Goal: Task Accomplishment & Management: Manage account settings

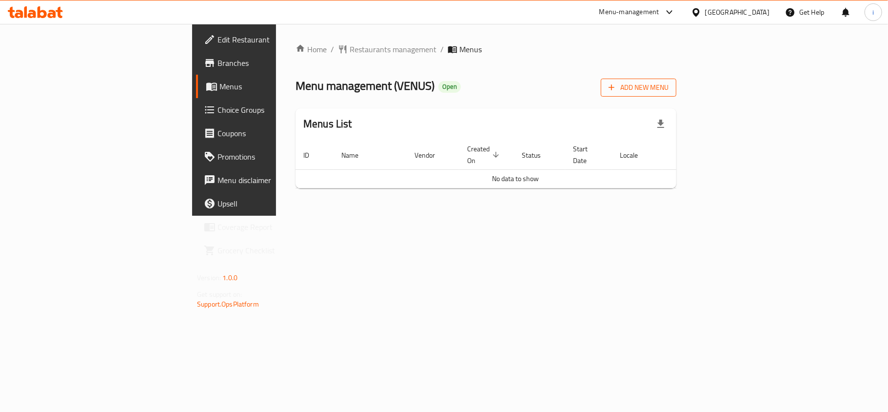
click at [669, 87] on span "Add New Menu" at bounding box center [639, 87] width 60 height 12
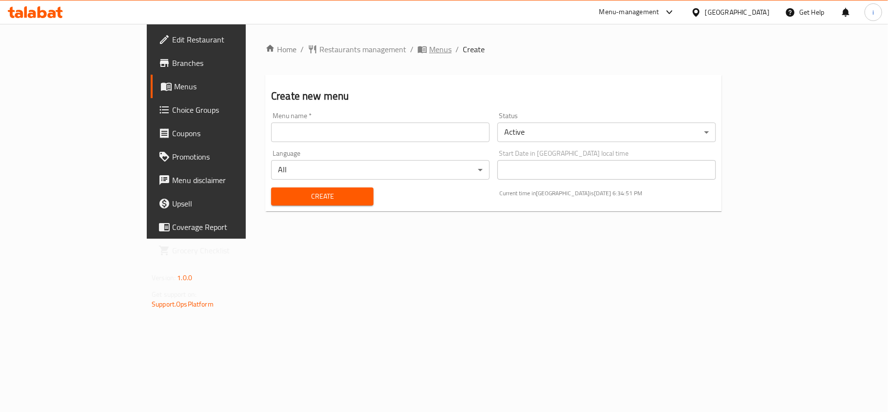
click at [429, 45] on span "Menus" at bounding box center [440, 49] width 22 height 12
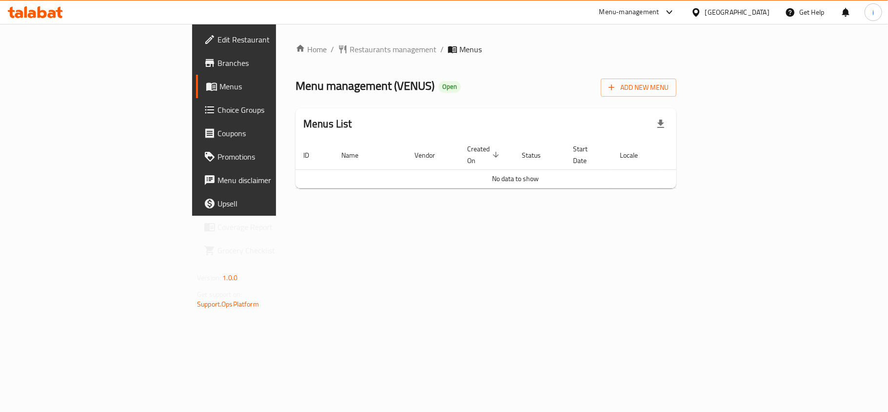
click at [467, 148] on span "Created On sorted descending" at bounding box center [484, 154] width 35 height 23
click at [467, 148] on span "Created On sorted ascending" at bounding box center [484, 154] width 35 height 23
click at [879, 14] on div "i" at bounding box center [874, 12] width 18 height 18
click at [866, 77] on icon at bounding box center [861, 76] width 12 height 12
click at [539, 172] on span "No data to show" at bounding box center [515, 178] width 47 height 13
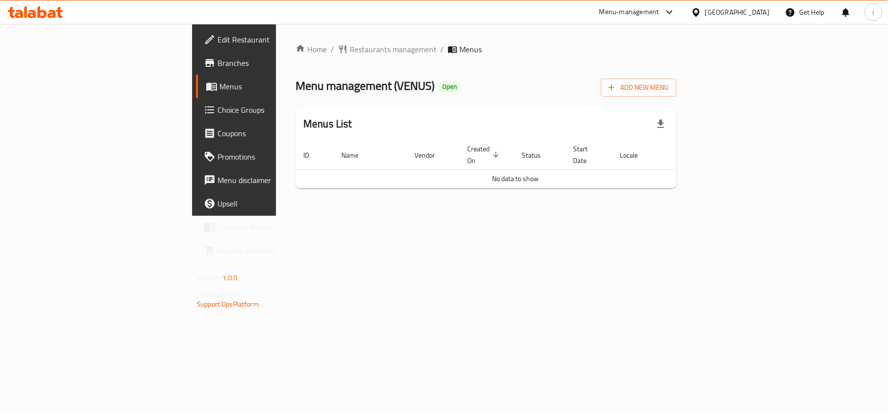
click at [539, 172] on span "No data to show" at bounding box center [515, 178] width 47 height 13
click at [544, 216] on div "Home / Restaurants management / Menus Menu management ( [GEOGRAPHIC_DATA] ) Ope…" at bounding box center [486, 120] width 420 height 192
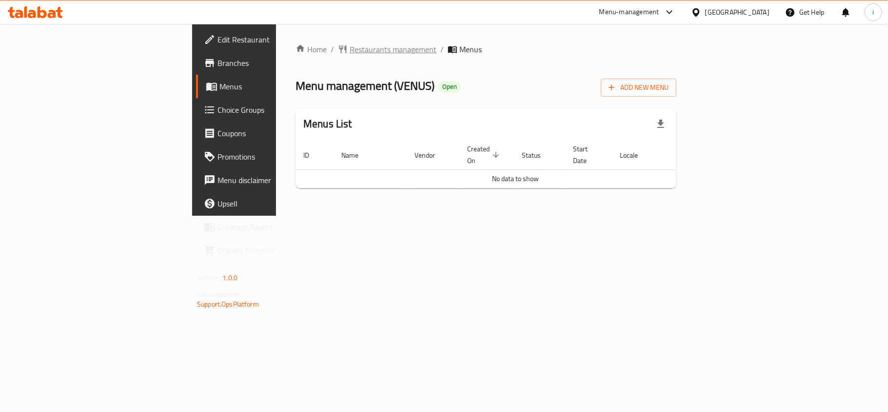
click at [350, 43] on span "Restaurants management" at bounding box center [393, 49] width 87 height 12
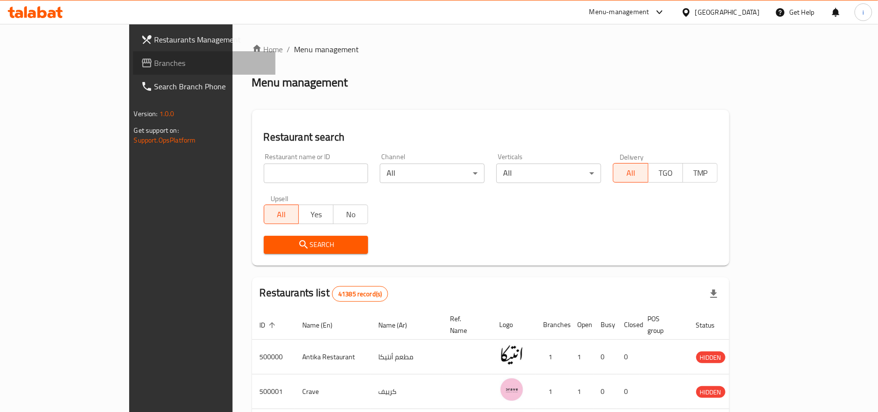
click at [155, 61] on span "Branches" at bounding box center [212, 63] width 114 height 12
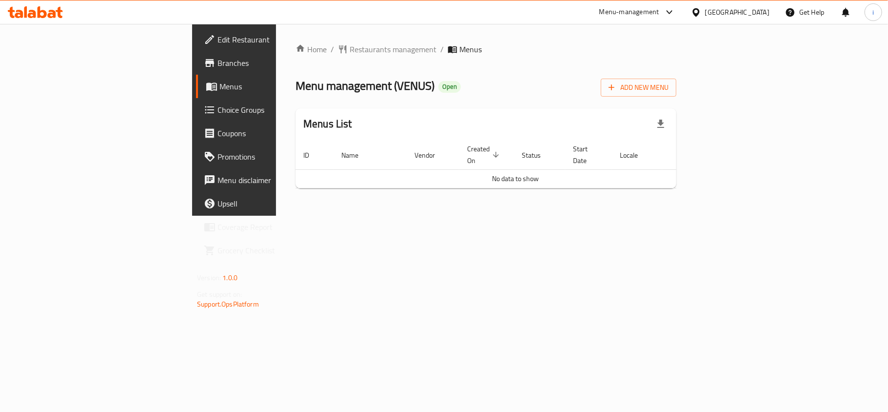
click at [217, 59] on span "Branches" at bounding box center [274, 63] width 115 height 12
